Goal: Register for event/course

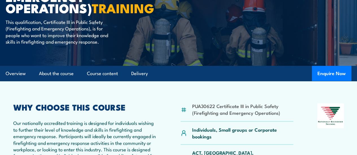
scroll to position [124, 0]
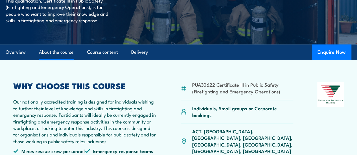
click at [58, 60] on link "About the course" at bounding box center [56, 52] width 35 height 15
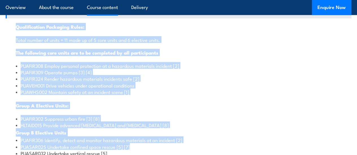
scroll to position [543, 0]
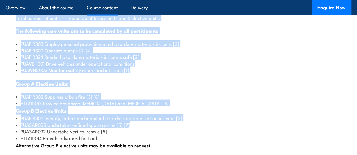
drag, startPoint x: 54, startPoint y: 69, endPoint x: 162, endPoint y: 148, distance: 133.4
click at [183, 67] on li "PUAVEH001 Drive vehicles under operational conditions" at bounding box center [178, 63] width 325 height 6
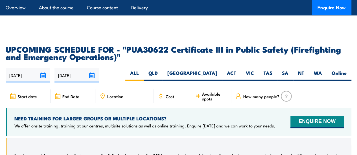
scroll to position [995, 0]
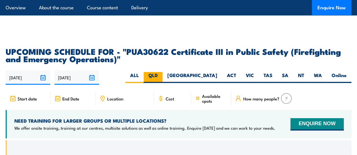
click at [162, 83] on label "QLD" at bounding box center [153, 77] width 19 height 11
click at [161, 76] on input "QLD" at bounding box center [160, 74] width 4 height 4
radio input "true"
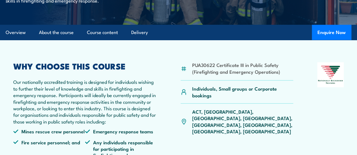
scroll to position [148, 0]
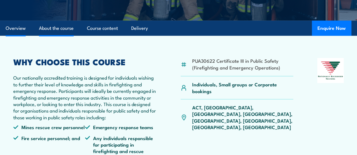
click at [68, 36] on link "About the course" at bounding box center [56, 28] width 35 height 15
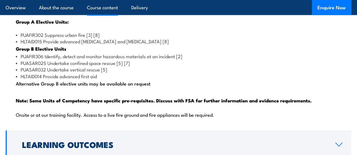
scroll to position [607, 0]
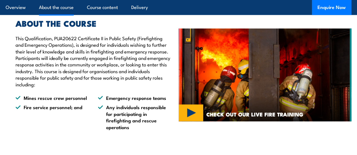
scroll to position [337, 0]
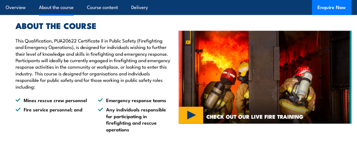
click at [197, 124] on img at bounding box center [265, 77] width 173 height 93
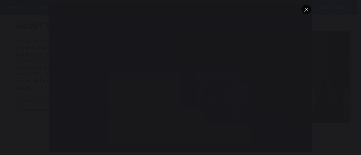
click at [308, 8] on button "You can close this modal content with the ESC key" at bounding box center [306, 10] width 10 height 10
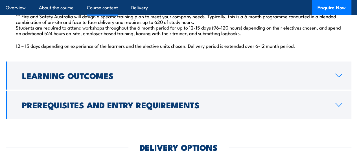
scroll to position [579, 0]
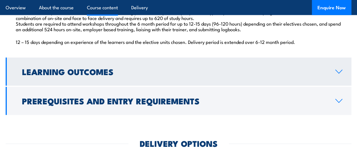
click at [309, 75] on h2 "Learning Outcomes" at bounding box center [174, 71] width 304 height 7
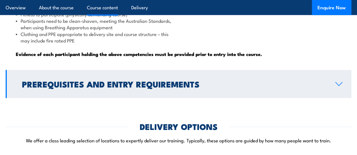
click at [322, 98] on link "Prerequisites and Entry Requirements" at bounding box center [178, 84] width 345 height 28
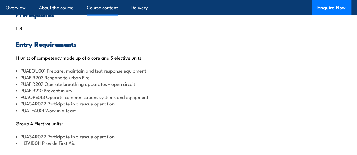
scroll to position [596, 0]
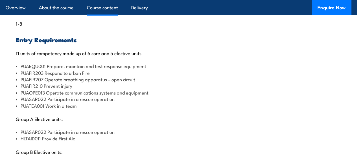
click at [22, 69] on li "PUAEQU001 Prepare, maintain and test response equipment" at bounding box center [178, 66] width 325 height 6
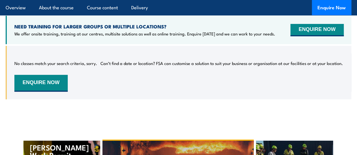
scroll to position [1094, 0]
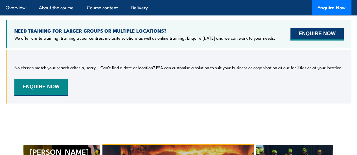
click at [311, 41] on button "ENQUIRE NOW" at bounding box center [316, 34] width 53 height 12
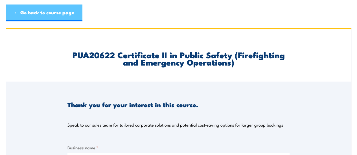
click at [48, 18] on link "← Go back to course page" at bounding box center [44, 13] width 77 height 17
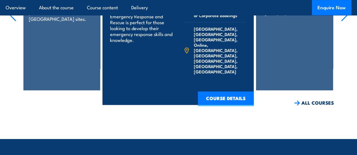
scroll to position [1208, 0]
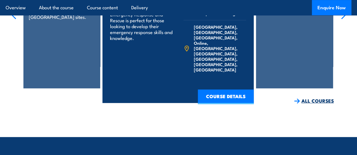
click at [319, 104] on link "ALL COURSES" at bounding box center [314, 101] width 40 height 6
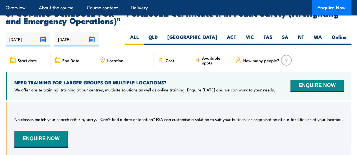
scroll to position [923, 0]
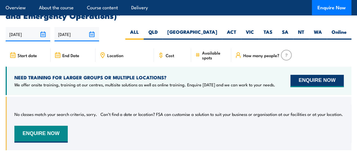
click at [315, 87] on button "ENQUIRE NOW" at bounding box center [316, 81] width 53 height 12
